Goal: Task Accomplishment & Management: Manage account settings

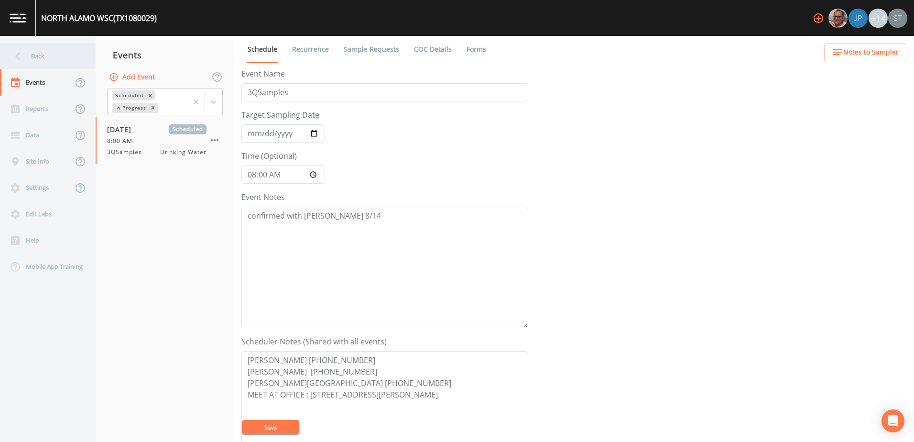
click at [55, 60] on div "Back" at bounding box center [43, 56] width 86 height 26
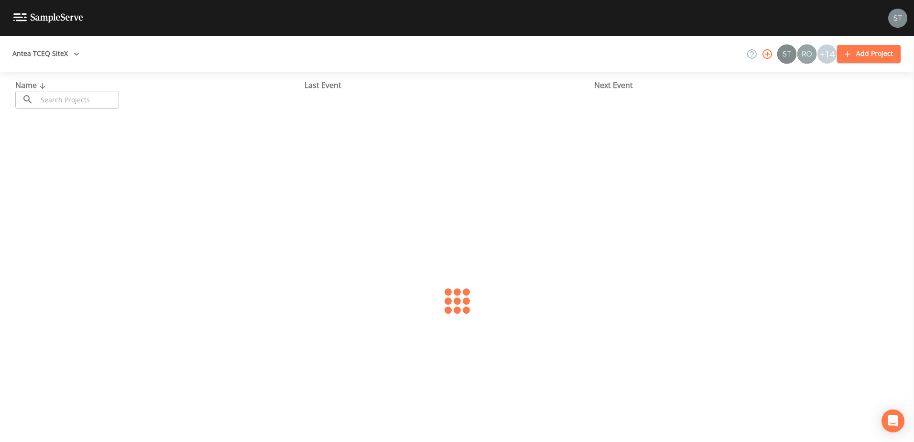
click at [56, 58] on button "Antea TCEQ SiteX" at bounding box center [46, 54] width 75 height 18
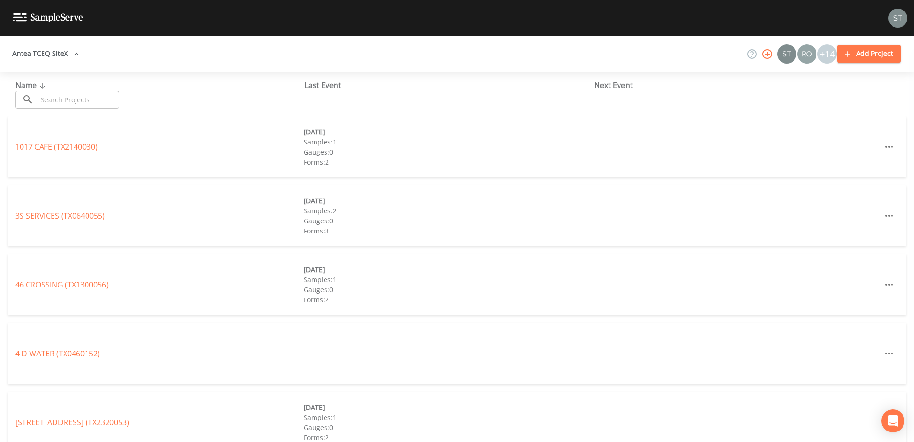
click at [356, 441] on link "Antea TCEQ North" at bounding box center [389, 447] width 66 height 11
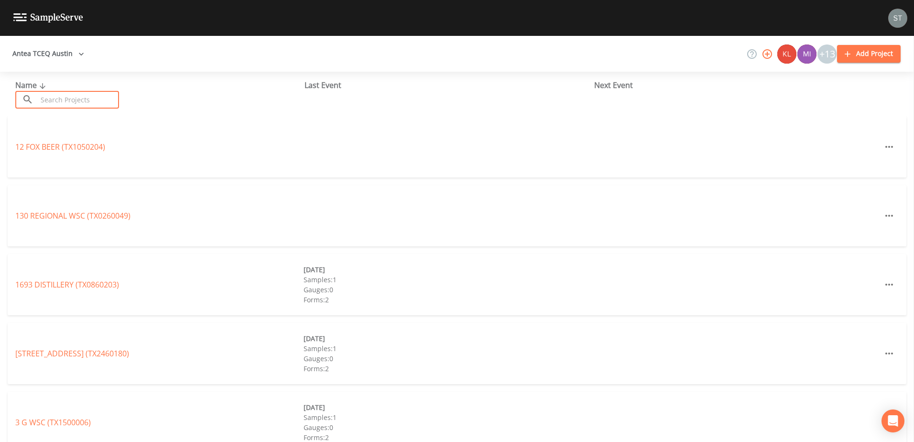
click at [89, 98] on input "text" at bounding box center [78, 100] width 82 height 18
paste input "TX1013488"
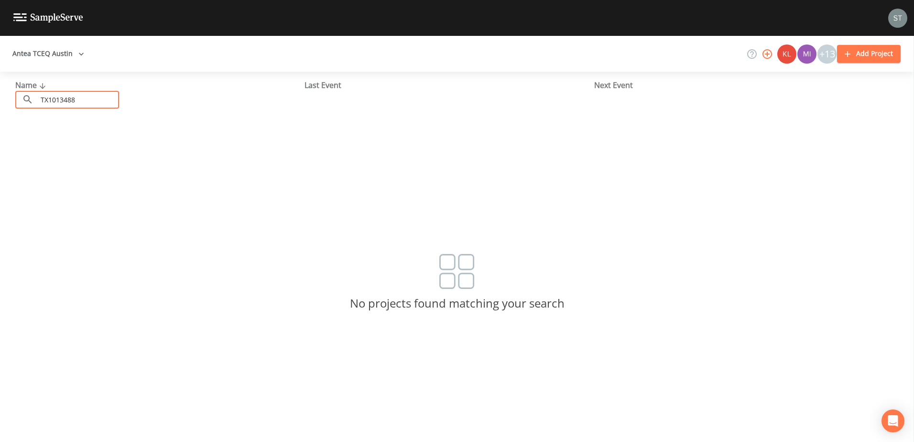
type input "TX1013488"
click at [72, 40] on div "Antea TCEQ Austin +13 Add Project" at bounding box center [457, 54] width 914 height 36
click at [67, 56] on button "Antea TCEQ Austin" at bounding box center [48, 54] width 79 height 18
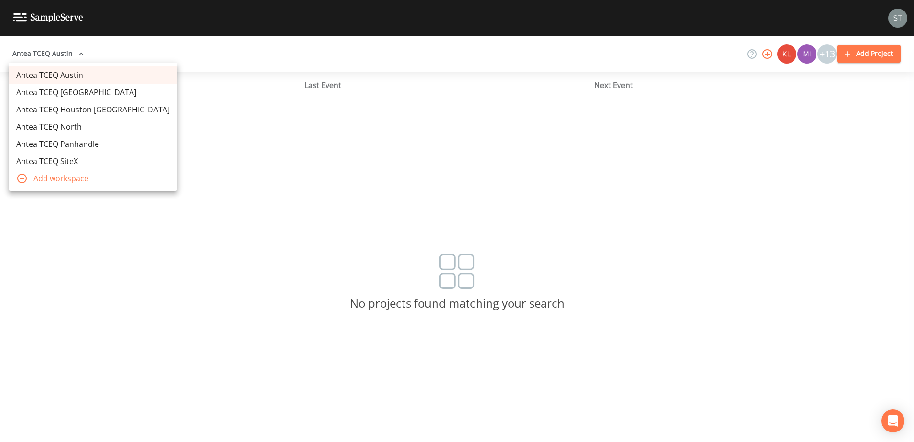
click at [72, 108] on link "Antea TCEQ Houston San Antonio" at bounding box center [93, 109] width 169 height 17
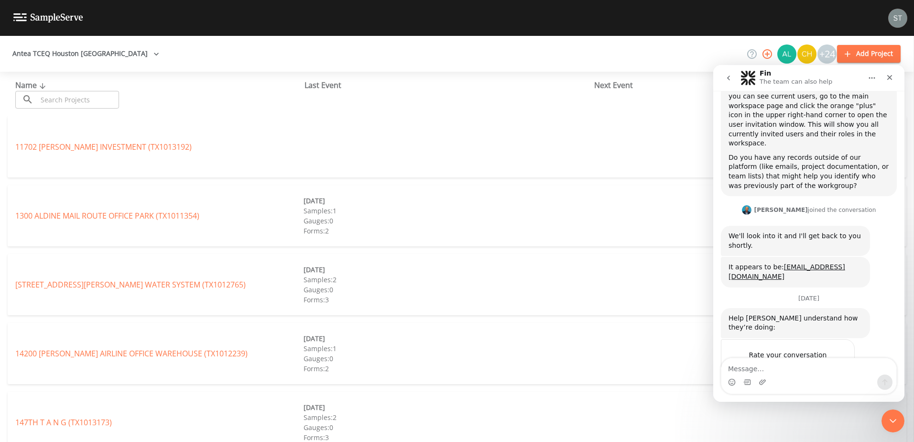
scroll to position [251, 0]
click at [889, 81] on div "Close" at bounding box center [889, 77] width 17 height 17
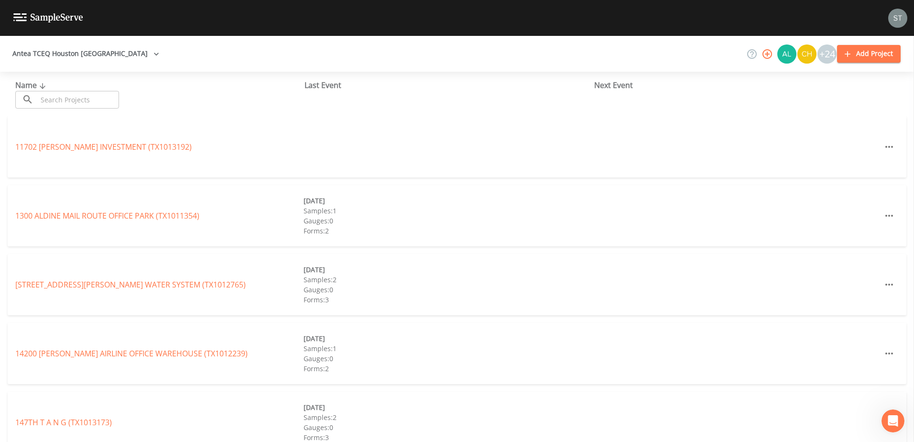
click at [51, 98] on input "text" at bounding box center [78, 100] width 82 height 18
paste input "TX1013488"
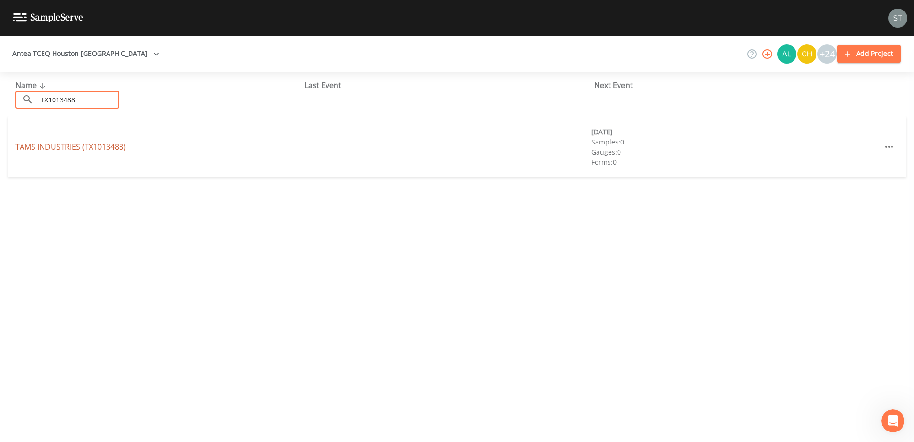
type input "TX1013488"
click at [29, 148] on link "TAMS INDUSTRIES (TX1013488)" at bounding box center [70, 147] width 110 height 11
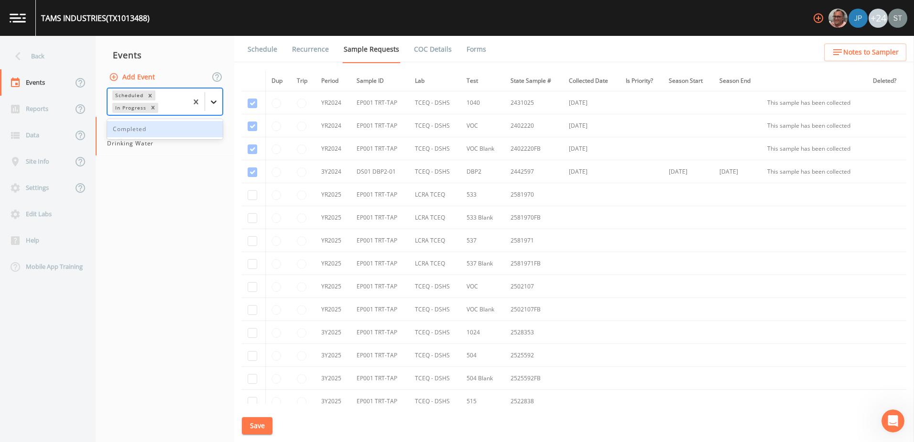
click at [210, 100] on icon at bounding box center [214, 102] width 10 height 10
click at [183, 127] on div "Completed" at bounding box center [165, 129] width 116 height 16
click at [154, 246] on nav "Events Add Event option Completed, selected. Scheduled In Progress Completed 08…" at bounding box center [165, 239] width 139 height 406
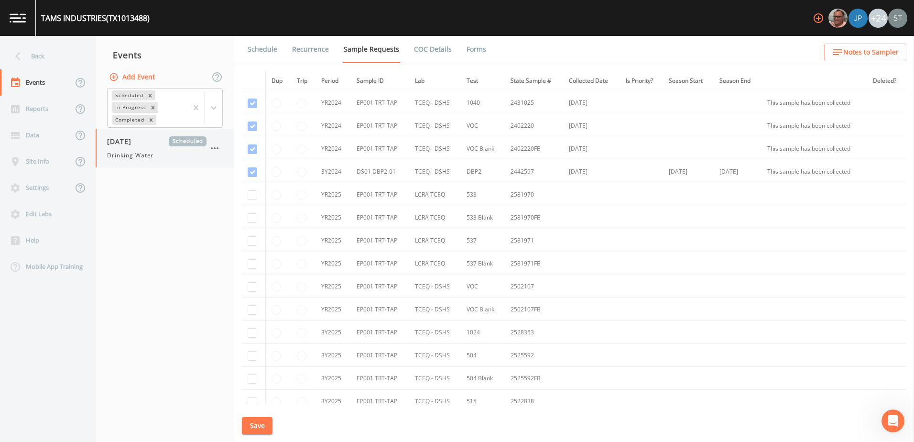
click at [145, 155] on span "Drinking Water" at bounding box center [130, 155] width 46 height 9
click at [154, 157] on div "Drinking Water" at bounding box center [156, 155] width 99 height 9
click at [255, 194] on input "checkbox" at bounding box center [253, 195] width 10 height 10
click at [253, 195] on input "checkbox" at bounding box center [253, 195] width 10 height 10
click at [252, 201] on td at bounding box center [254, 194] width 24 height 23
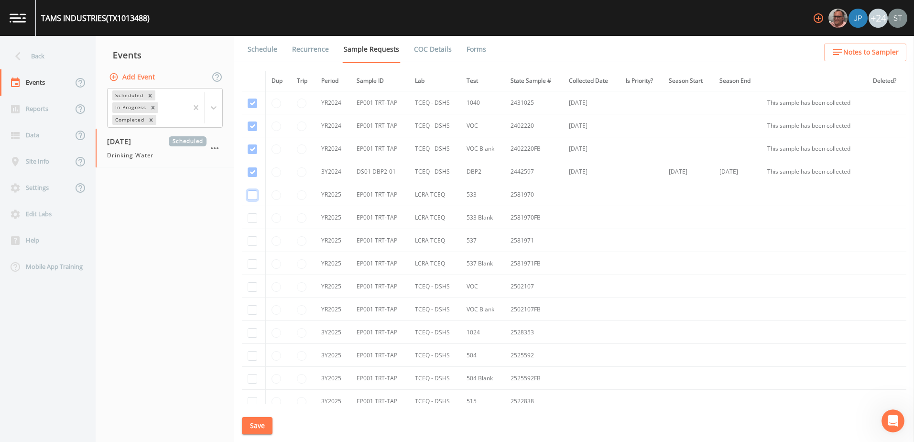
click at [255, 194] on input "checkbox" at bounding box center [253, 195] width 10 height 10
checkbox input "true"
click at [255, 216] on input "checkbox" at bounding box center [253, 218] width 10 height 10
checkbox input "true"
click at [249, 243] on input "checkbox" at bounding box center [253, 241] width 10 height 10
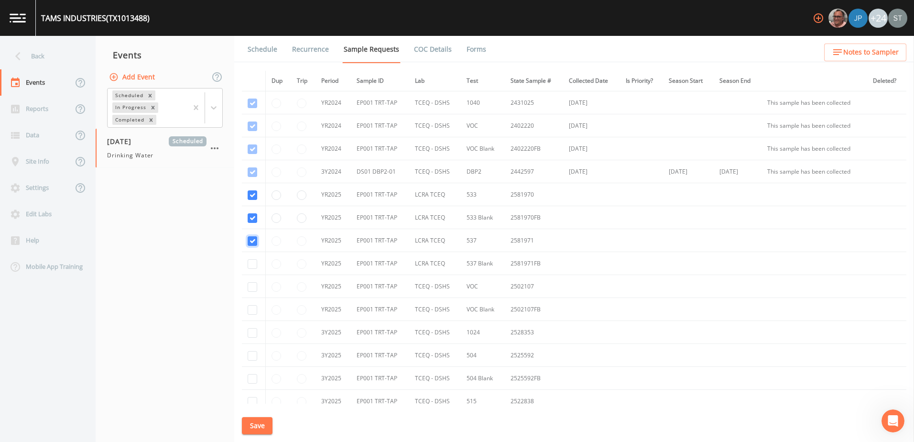
checkbox input "true"
click at [244, 274] on td at bounding box center [254, 263] width 24 height 23
click at [251, 274] on td at bounding box center [254, 263] width 24 height 23
click at [249, 263] on input "checkbox" at bounding box center [253, 264] width 10 height 10
checkbox input "true"
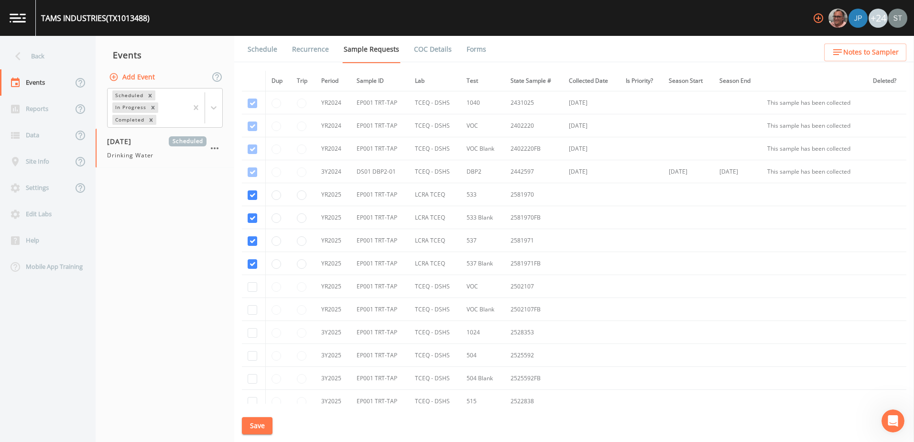
click at [254, 428] on button "Save" at bounding box center [257, 426] width 31 height 18
